Goal: Register for event/course

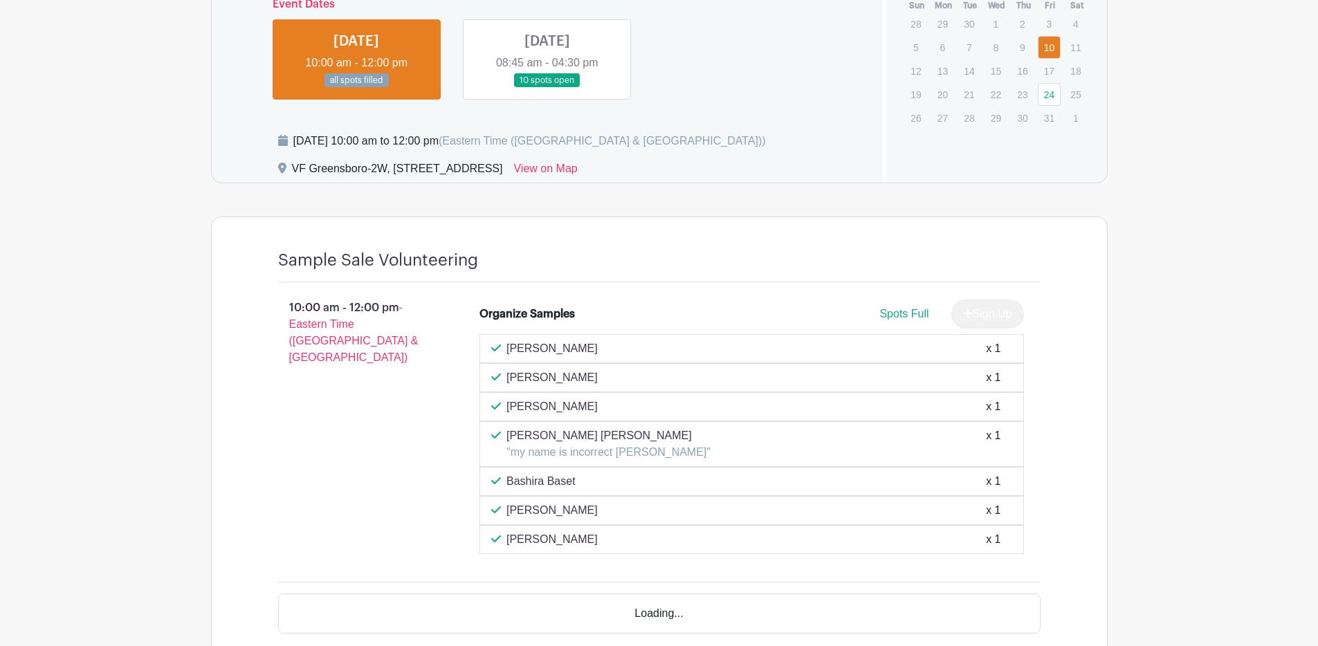
scroll to position [776, 0]
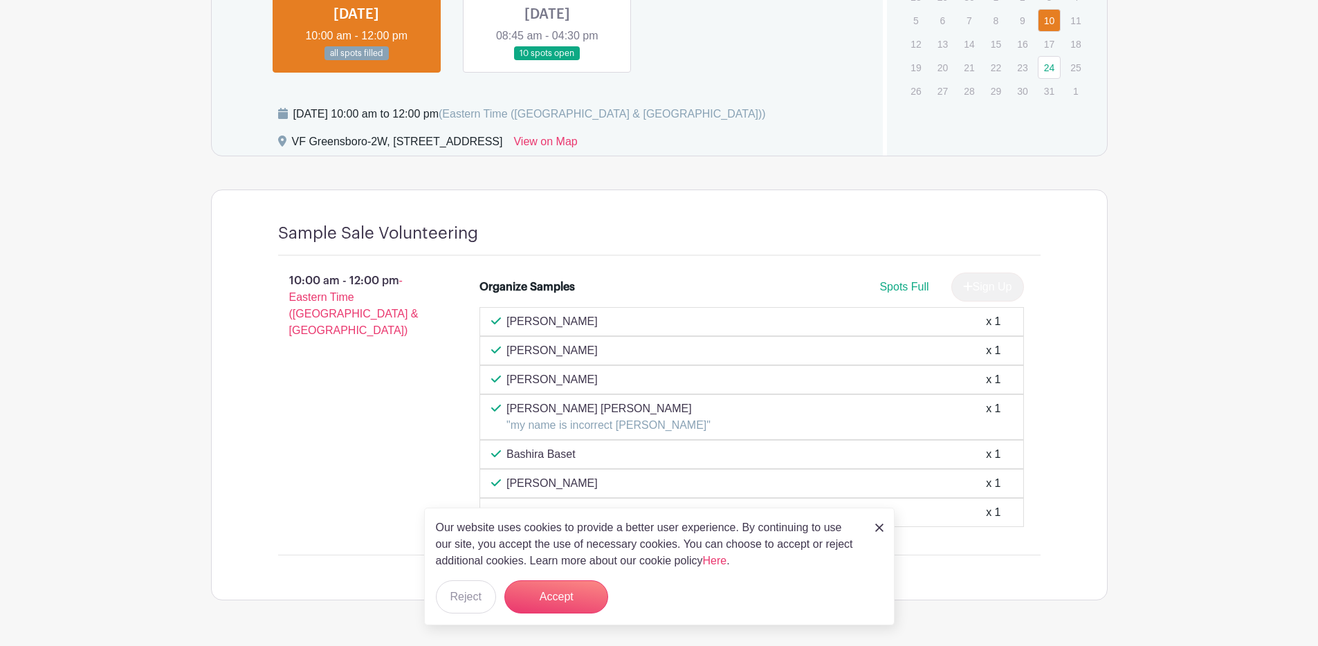
click at [877, 526] on img at bounding box center [879, 528] width 8 height 8
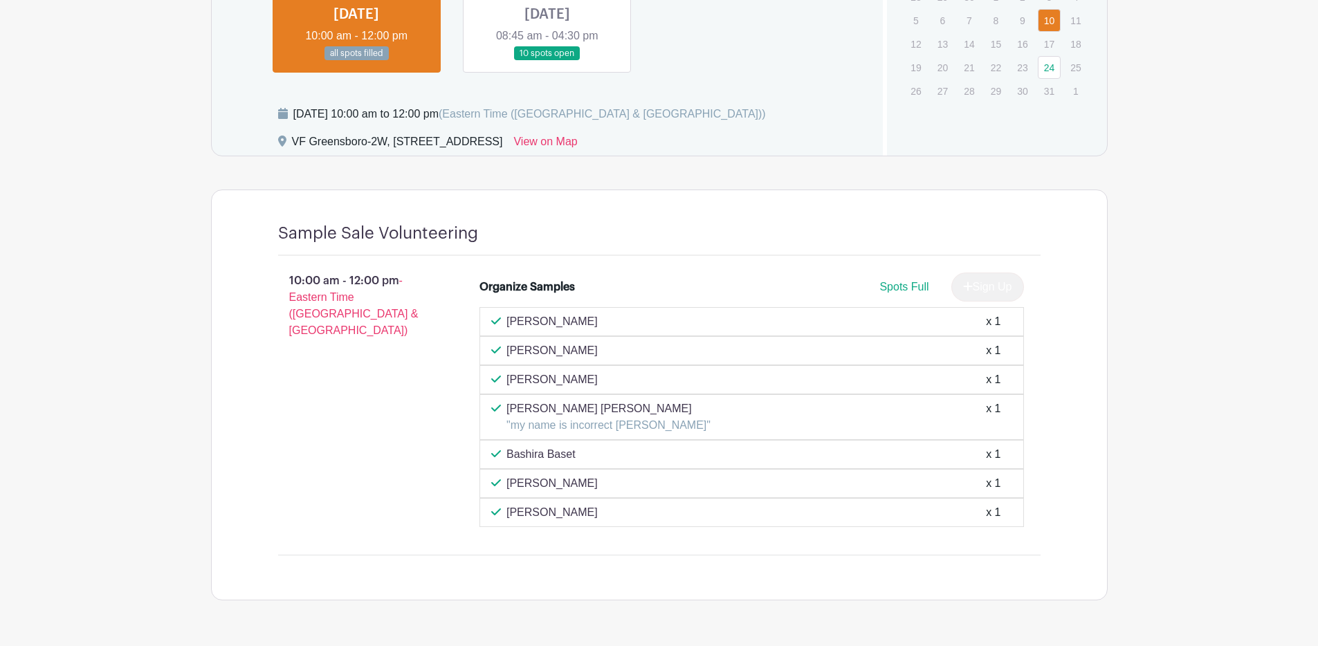
click at [908, 286] on span "Spots Full" at bounding box center [903, 287] width 49 height 12
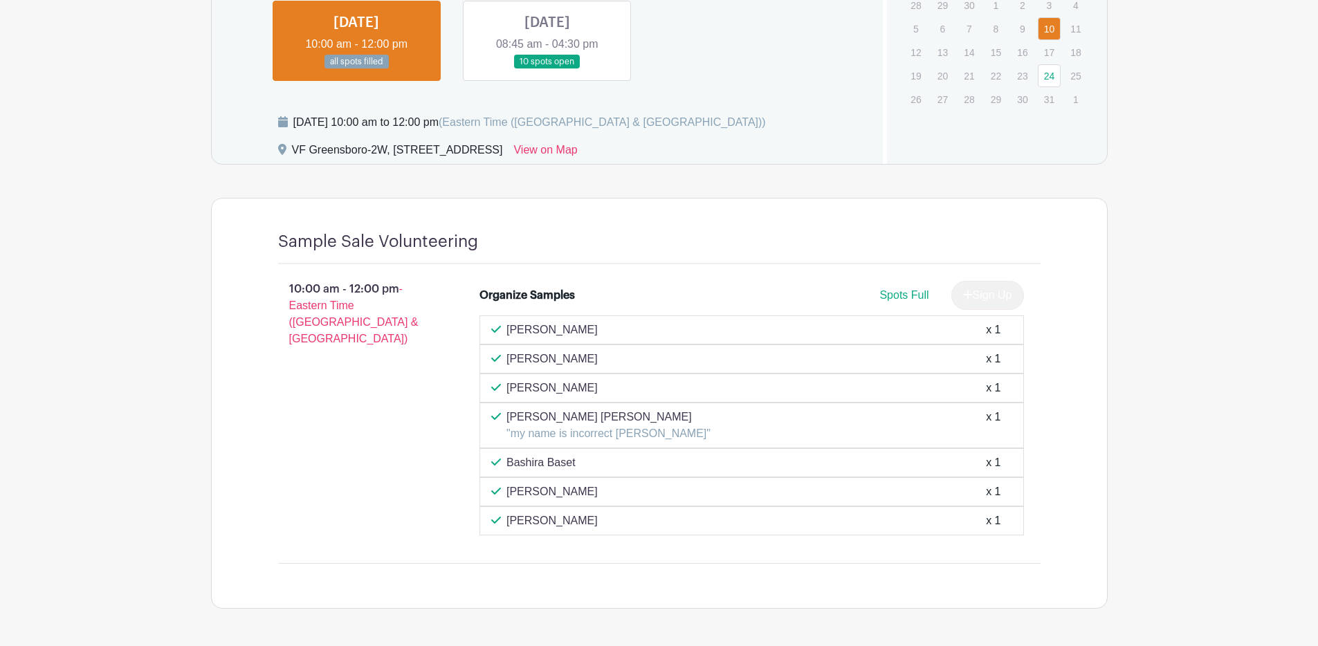
click at [908, 299] on span "Spots Full" at bounding box center [903, 295] width 49 height 12
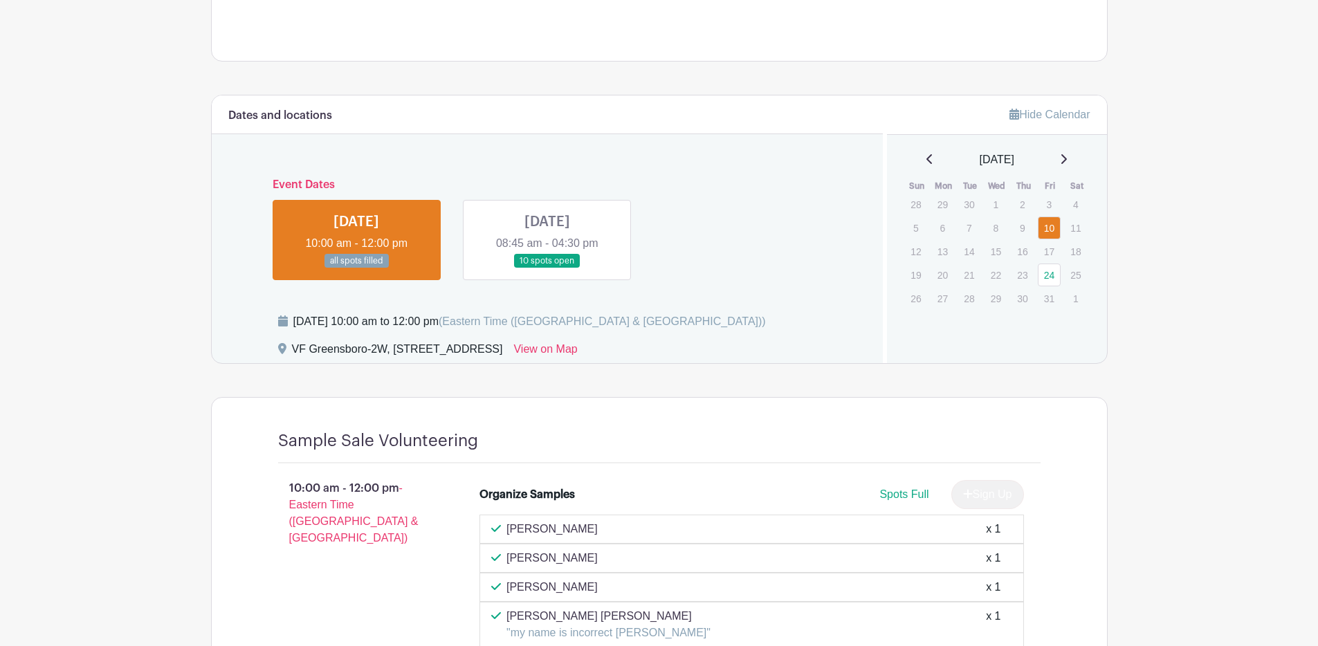
scroll to position [568, 0]
click at [547, 269] on link at bounding box center [547, 269] width 0 height 0
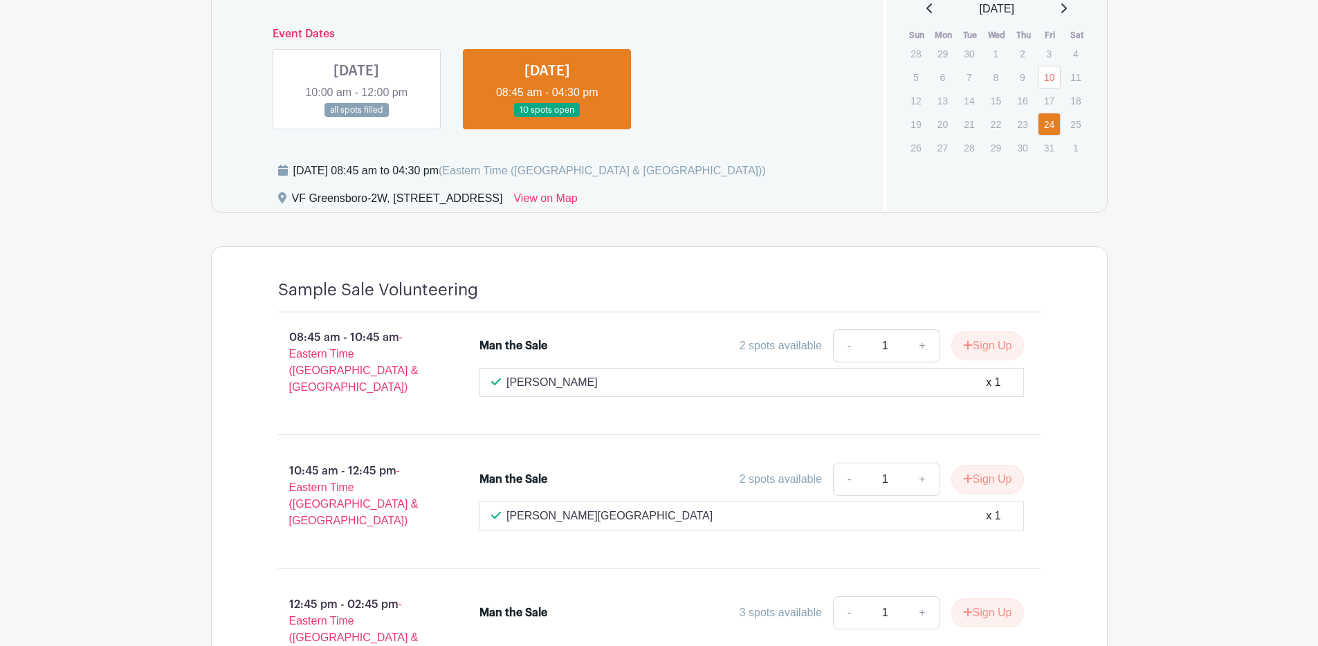
scroll to position [773, 0]
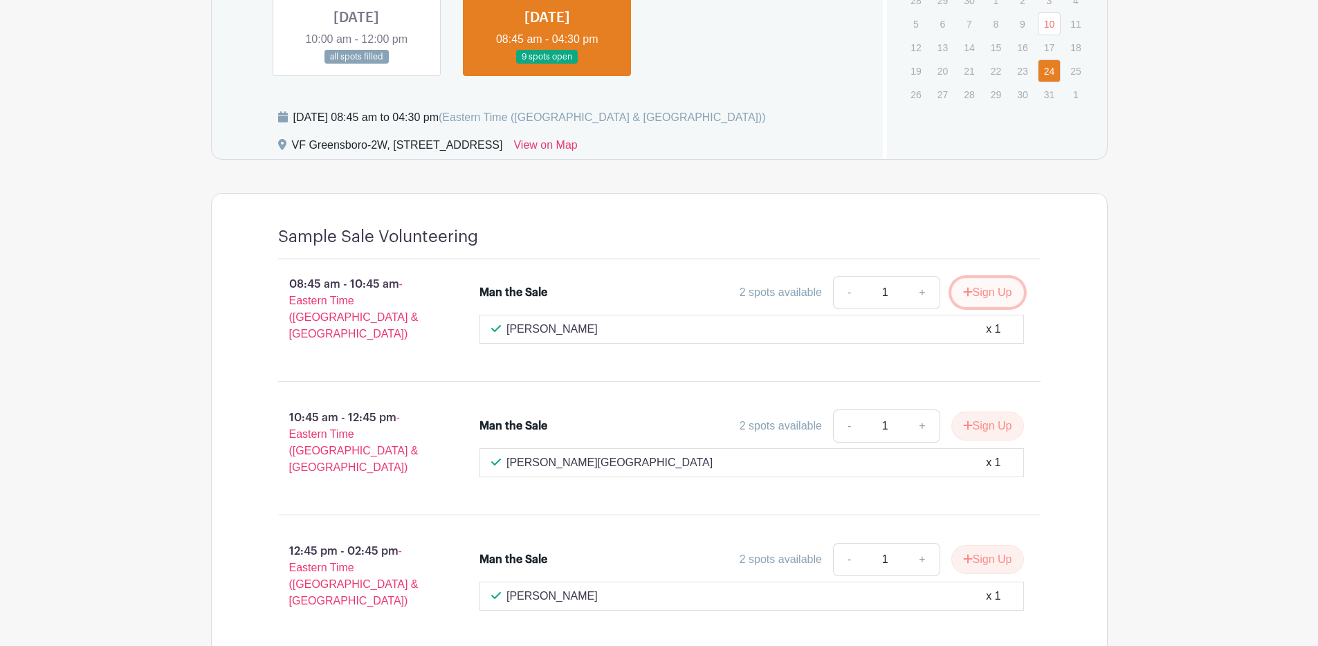
click at [997, 293] on button "Sign Up" at bounding box center [987, 292] width 73 height 29
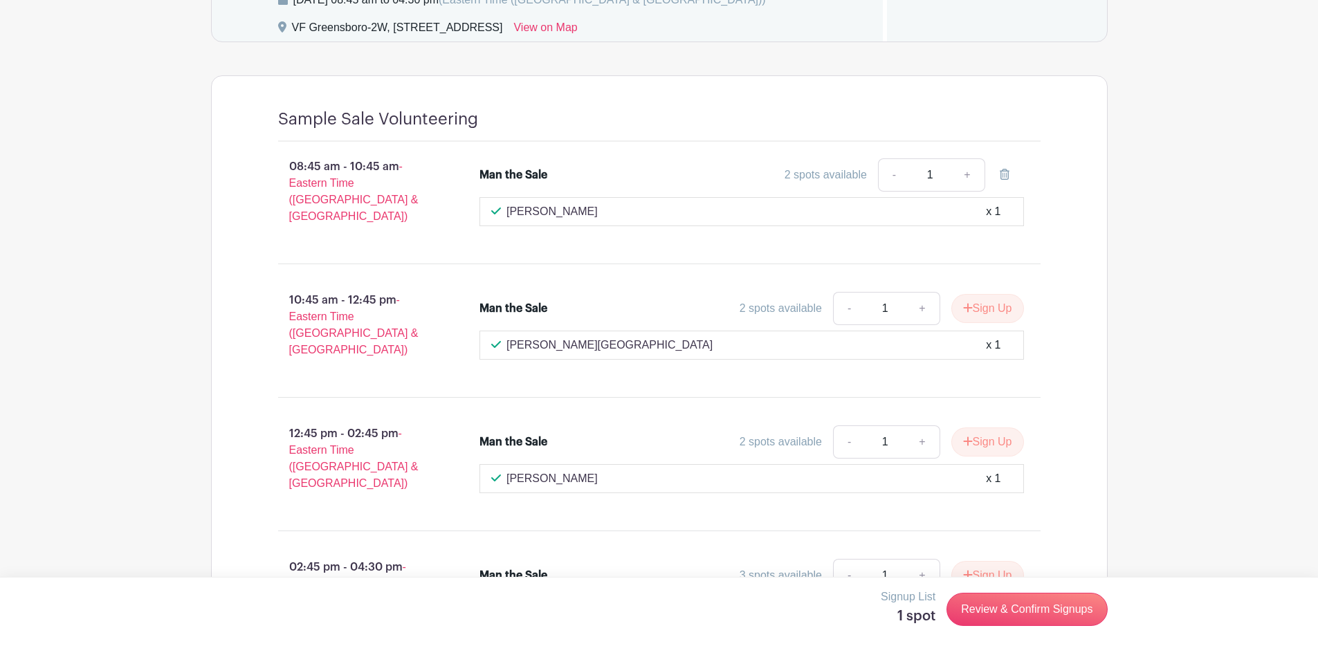
scroll to position [842, 0]
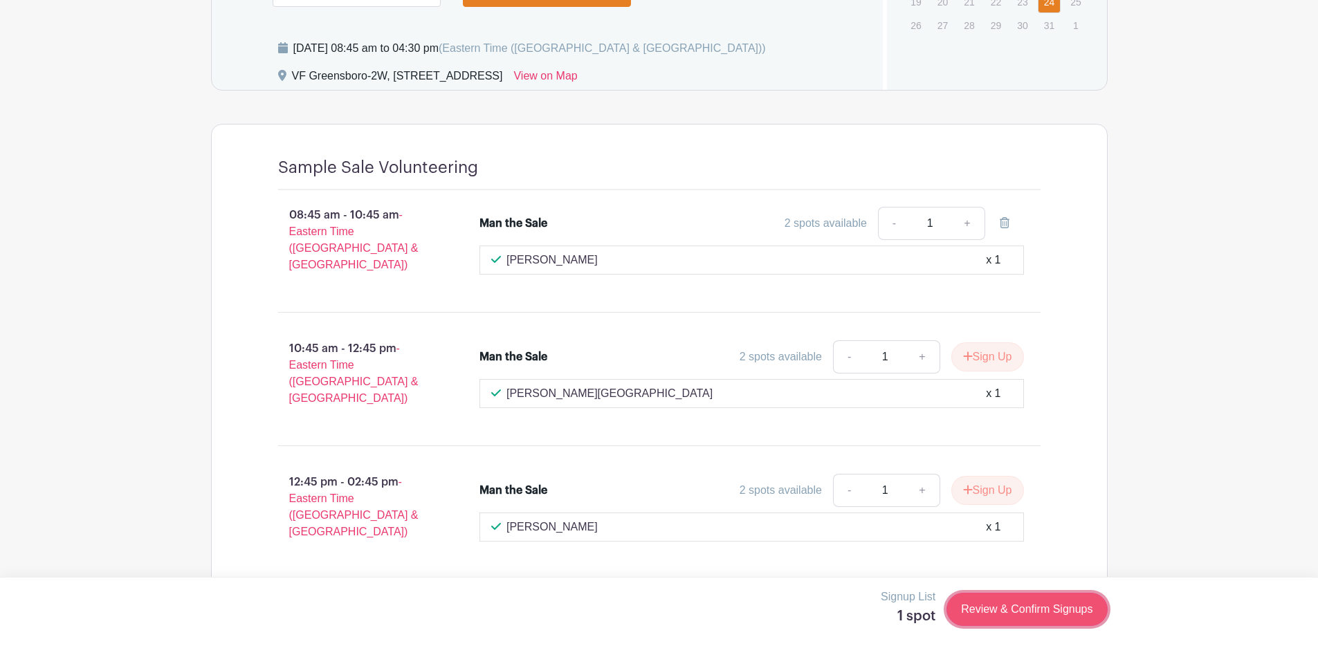
click at [1022, 613] on link "Review & Confirm Signups" at bounding box center [1026, 609] width 161 height 33
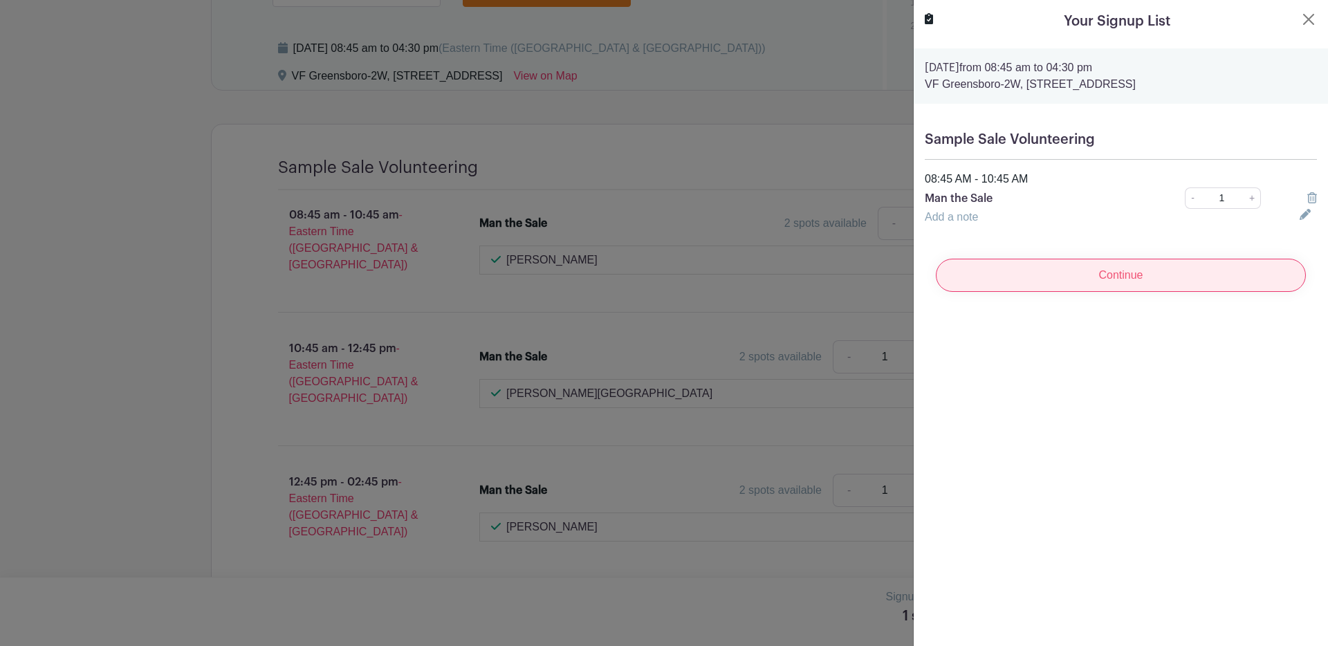
click at [1059, 285] on input "Continue" at bounding box center [1121, 275] width 370 height 33
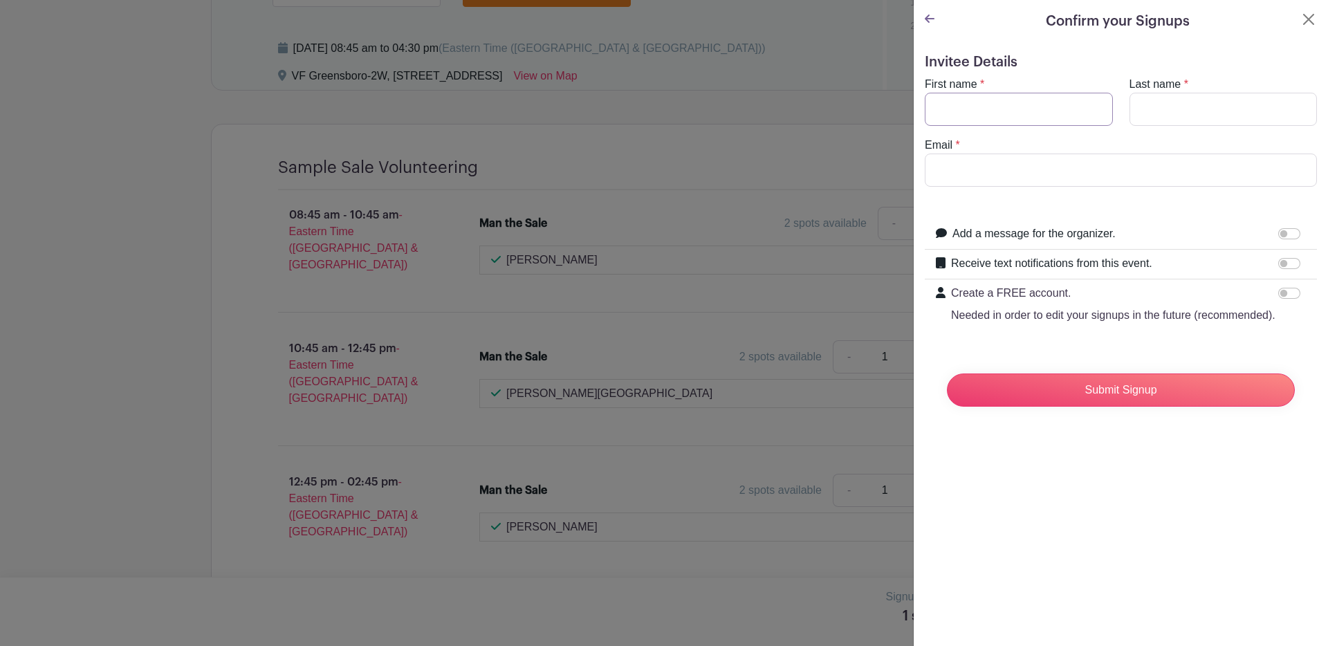
click at [963, 116] on input "First name" at bounding box center [1019, 109] width 188 height 33
type input "[PERSON_NAME]"
type input "Mahitkar"
type input "[EMAIL_ADDRESS][DOMAIN_NAME]"
drag, startPoint x: 1113, startPoint y: 412, endPoint x: 1113, endPoint y: 275, distance: 137.0
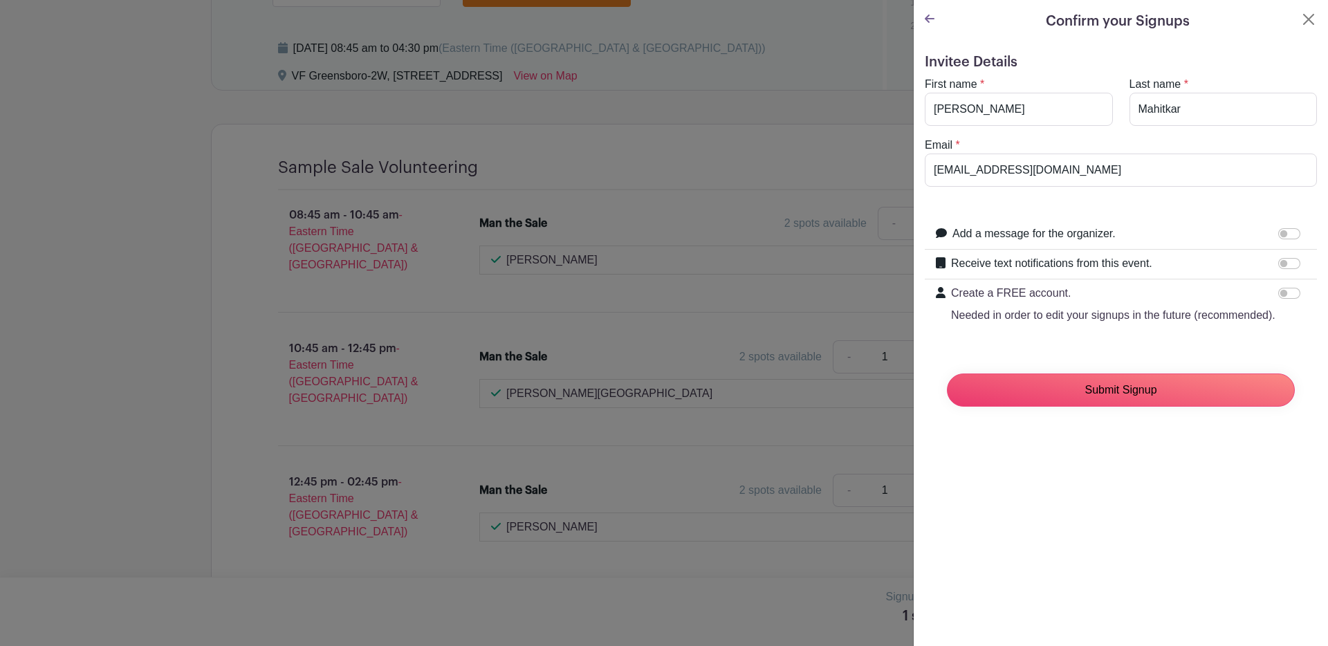
click at [1113, 275] on form "Invitee Details First name * [PERSON_NAME] Last name * [GEOGRAPHIC_DATA] Email …" at bounding box center [1121, 236] width 392 height 364
click at [1095, 407] on input "Submit Signup" at bounding box center [1121, 390] width 348 height 33
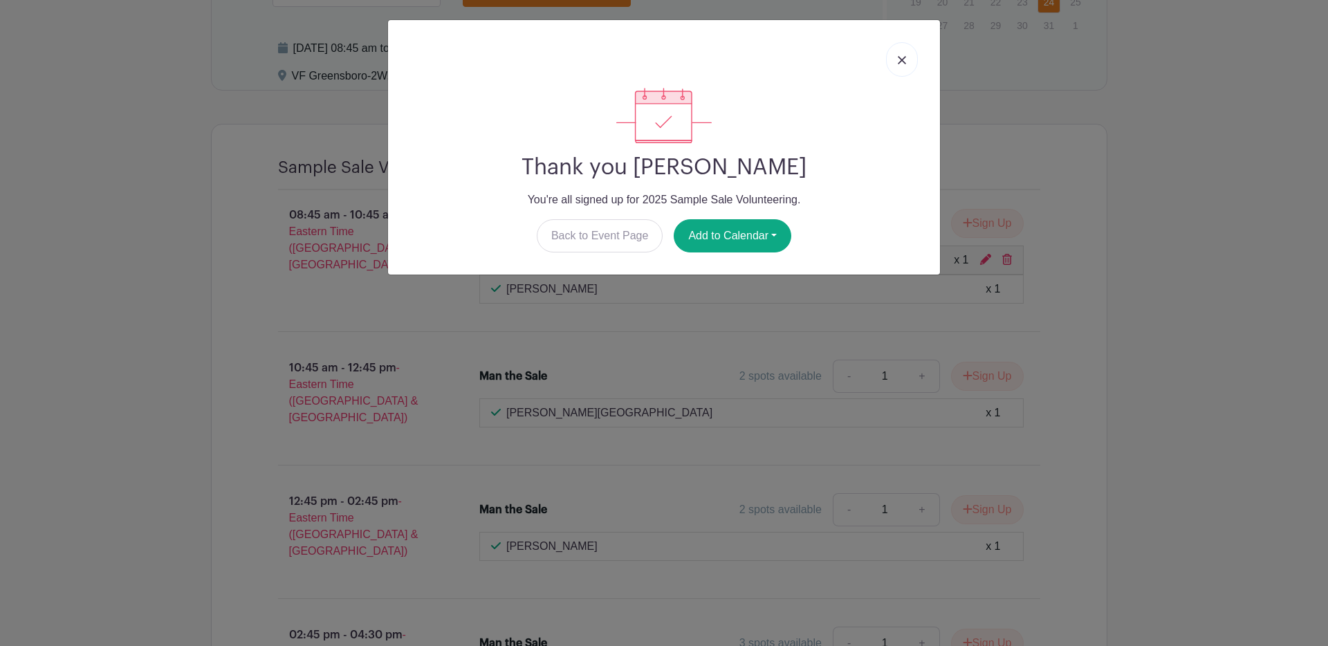
click at [904, 65] on link at bounding box center [902, 59] width 32 height 35
